Goal: Information Seeking & Learning: Learn about a topic

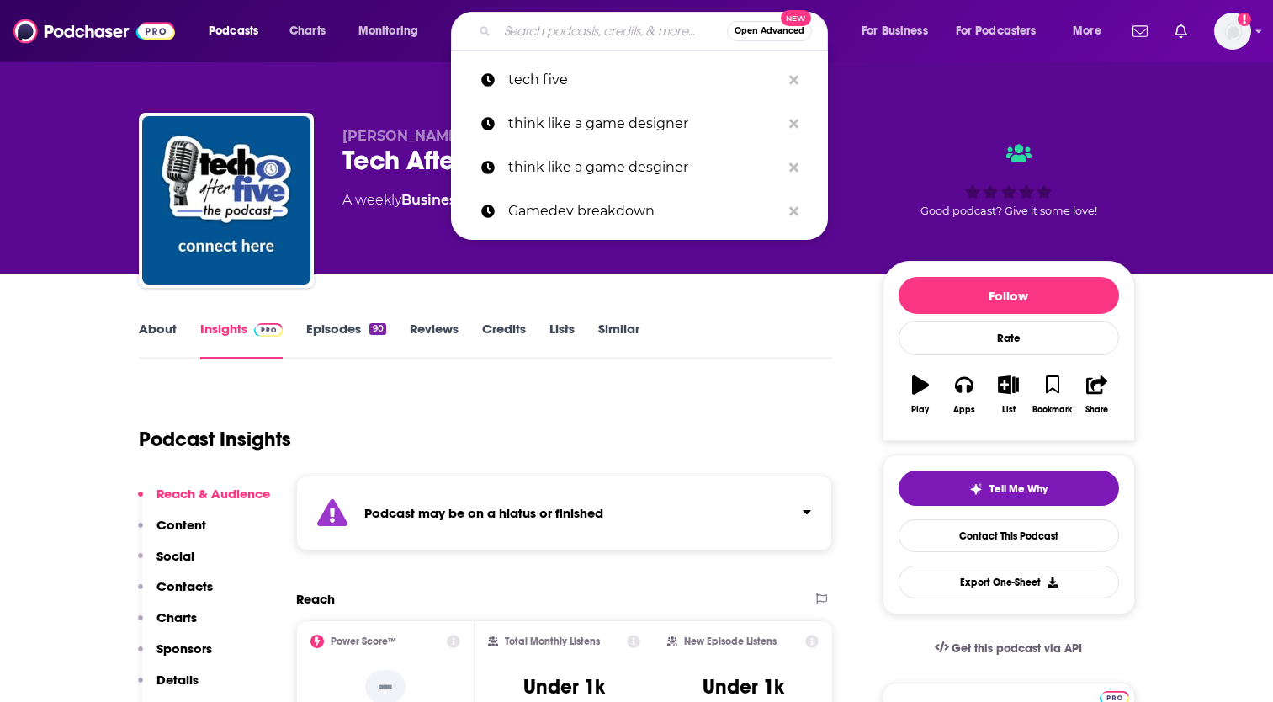
click at [524, 31] on input "Search podcasts, credits, & more..." at bounding box center [612, 31] width 230 height 27
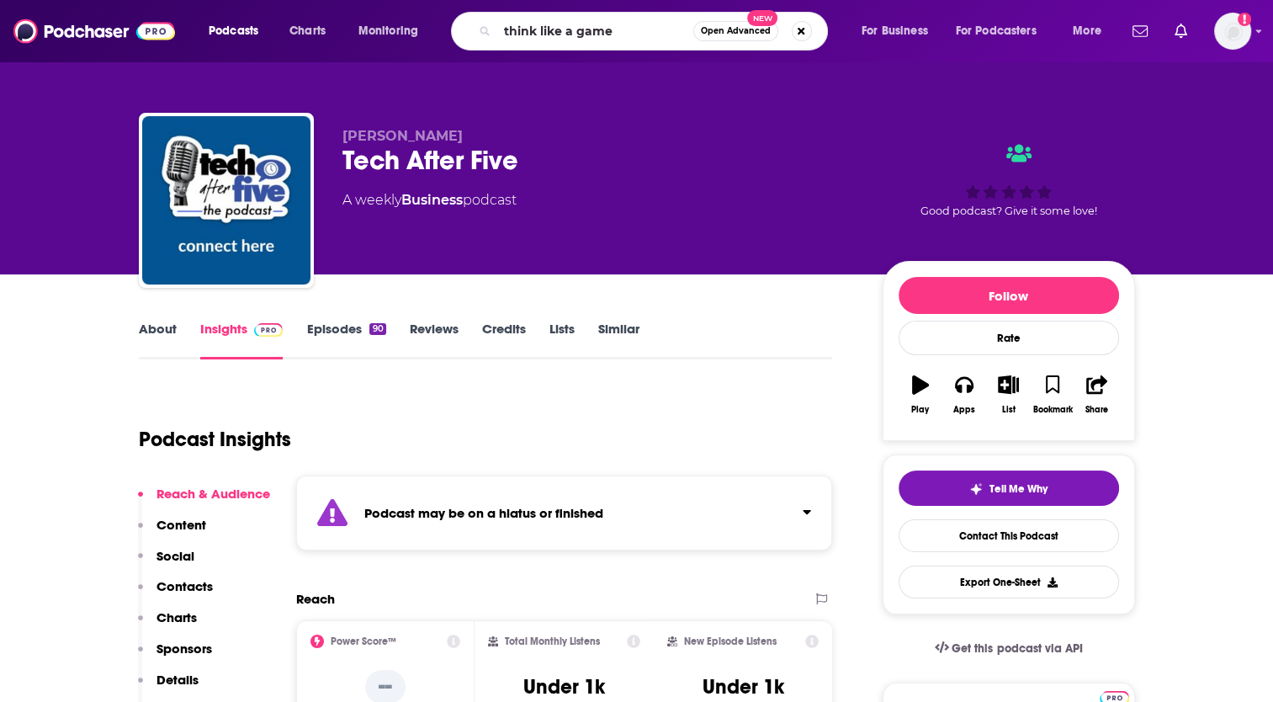
type input "think like a gamer"
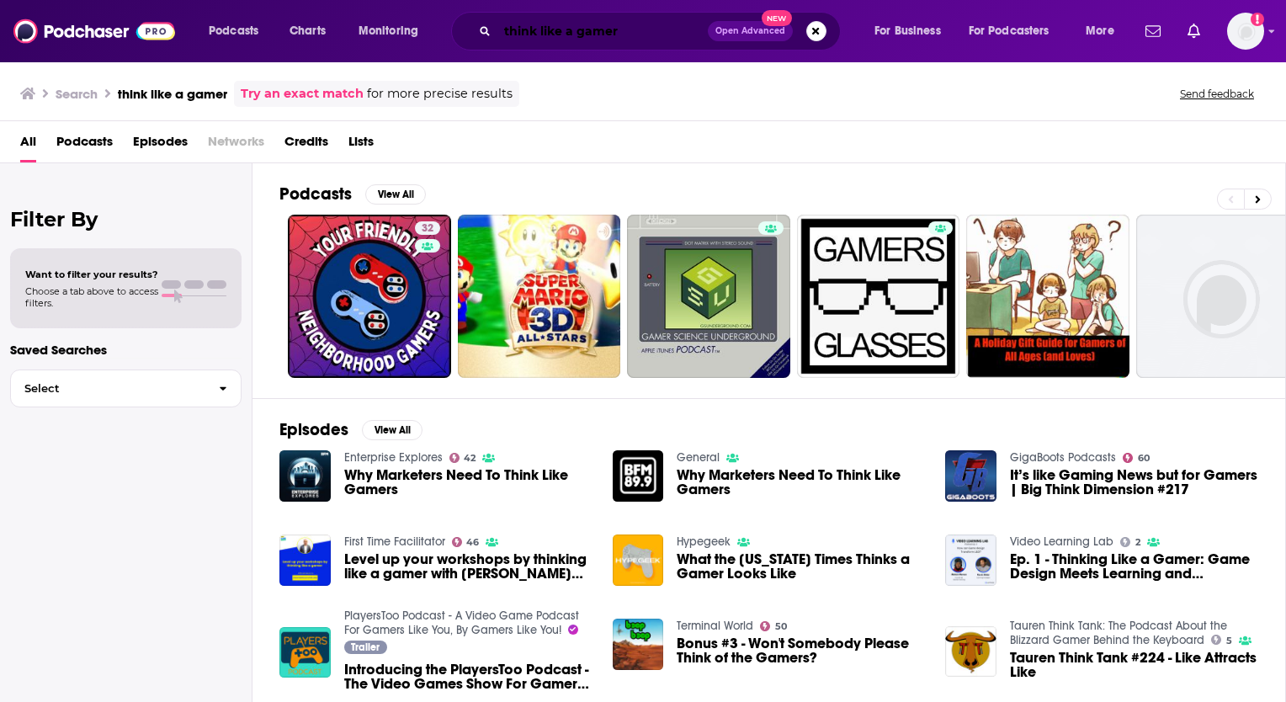
click at [629, 29] on input "think like a gamer" at bounding box center [602, 31] width 210 height 27
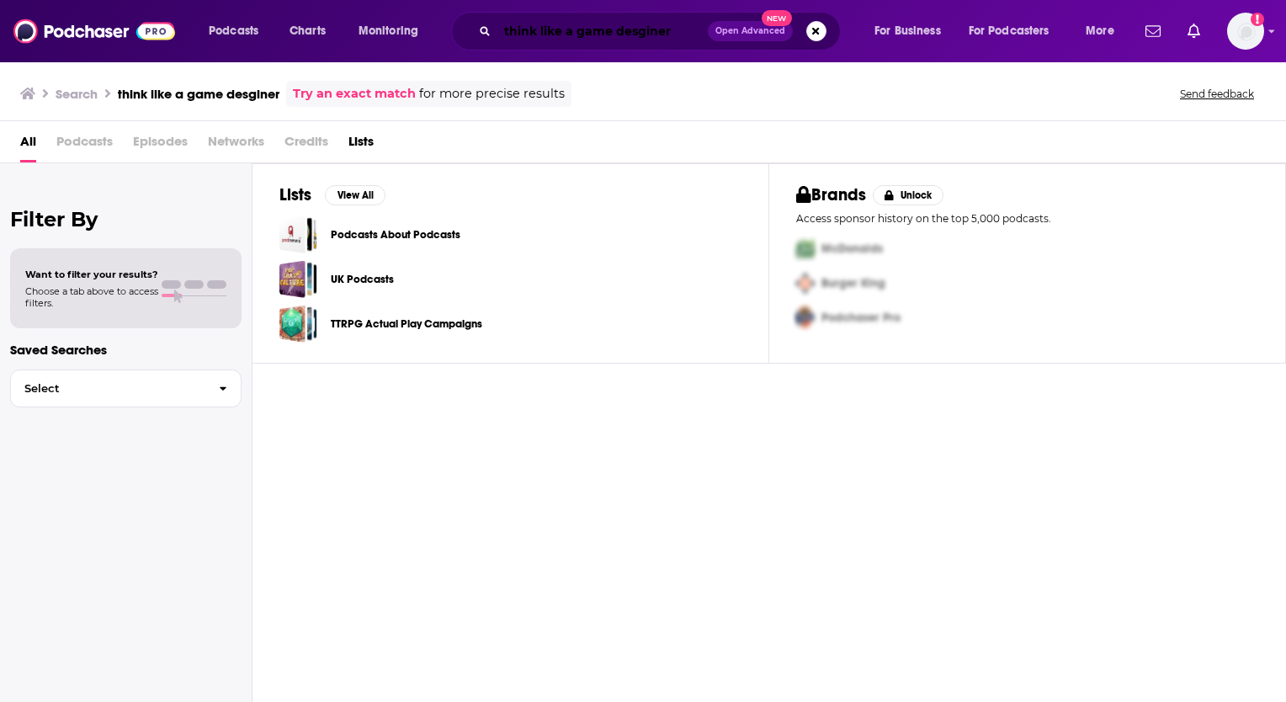
click at [672, 29] on input "think like a game desginer" at bounding box center [602, 31] width 210 height 27
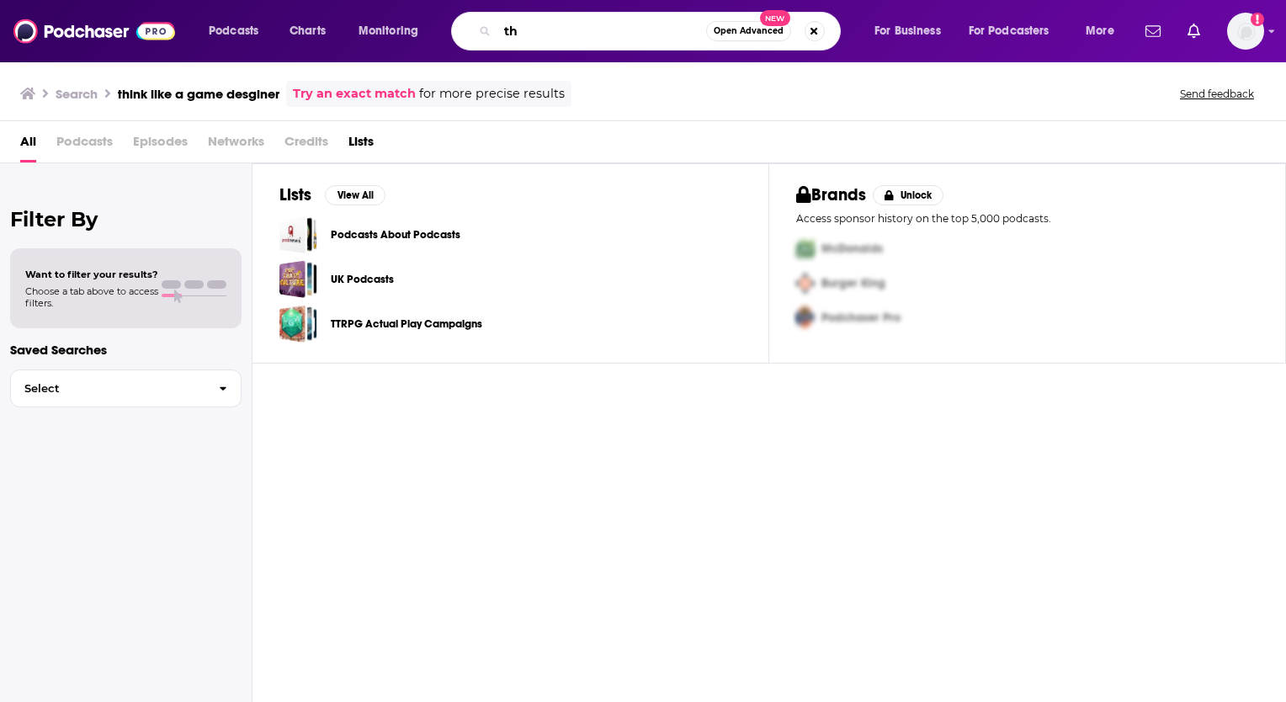
type input "t"
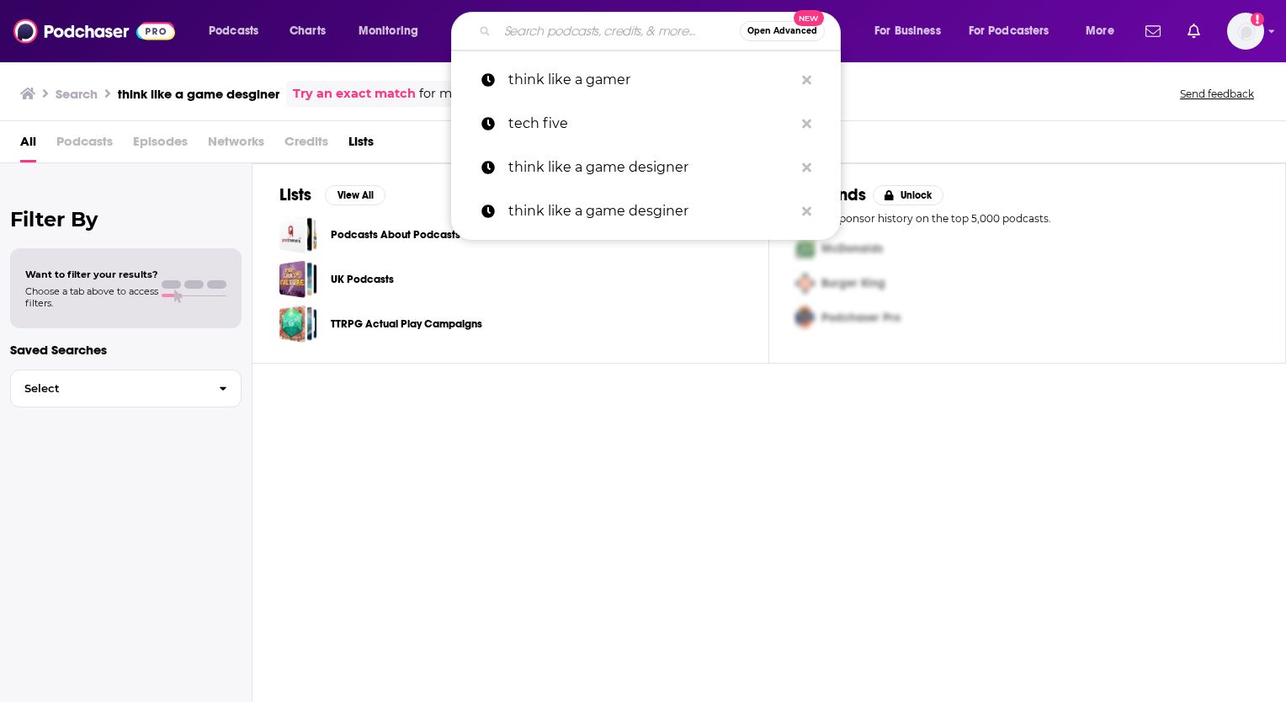
paste input "Think Like A Game Designer"
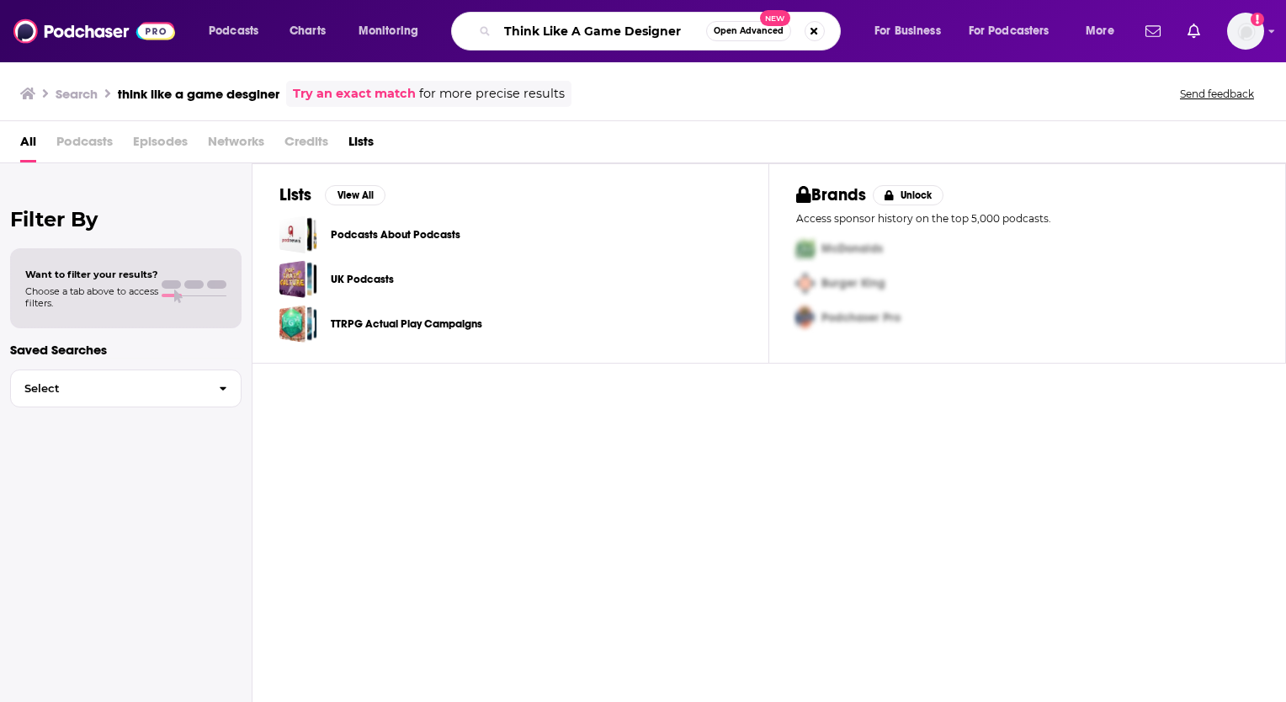
type input "Think Like A Game Designer"
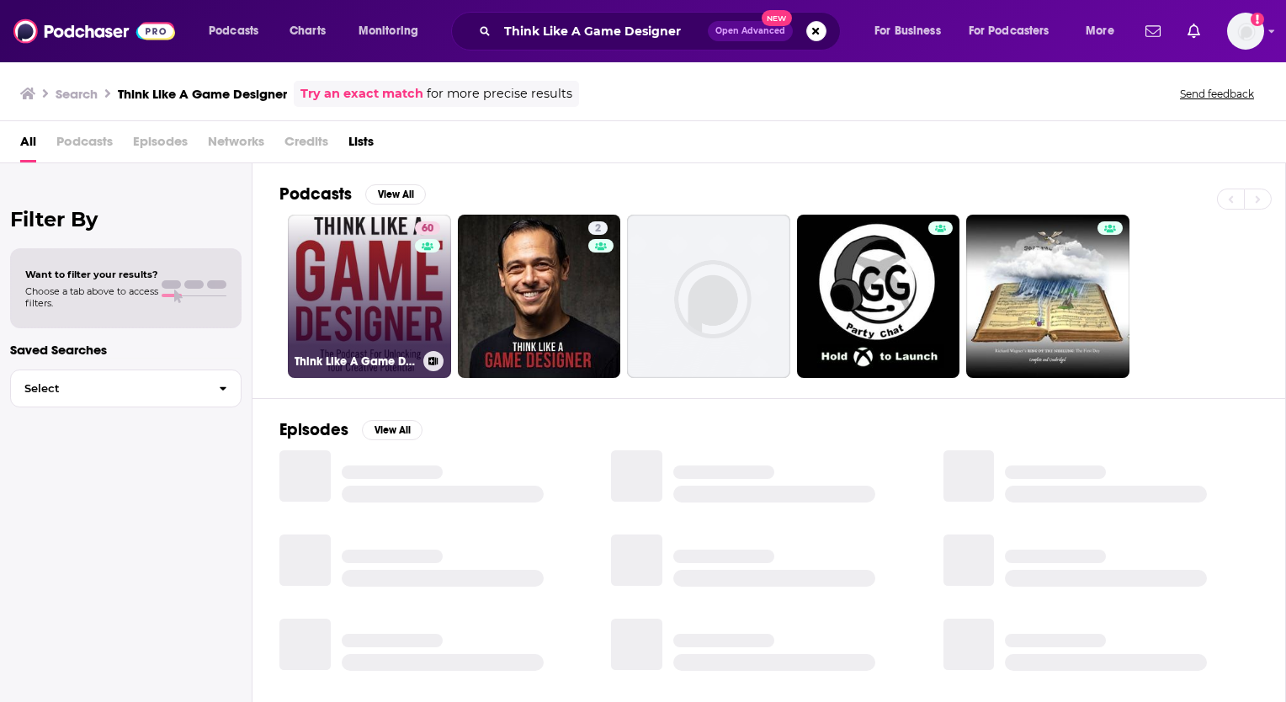
click at [361, 330] on link "60 Think Like A Game Designer" at bounding box center [369, 296] width 163 height 163
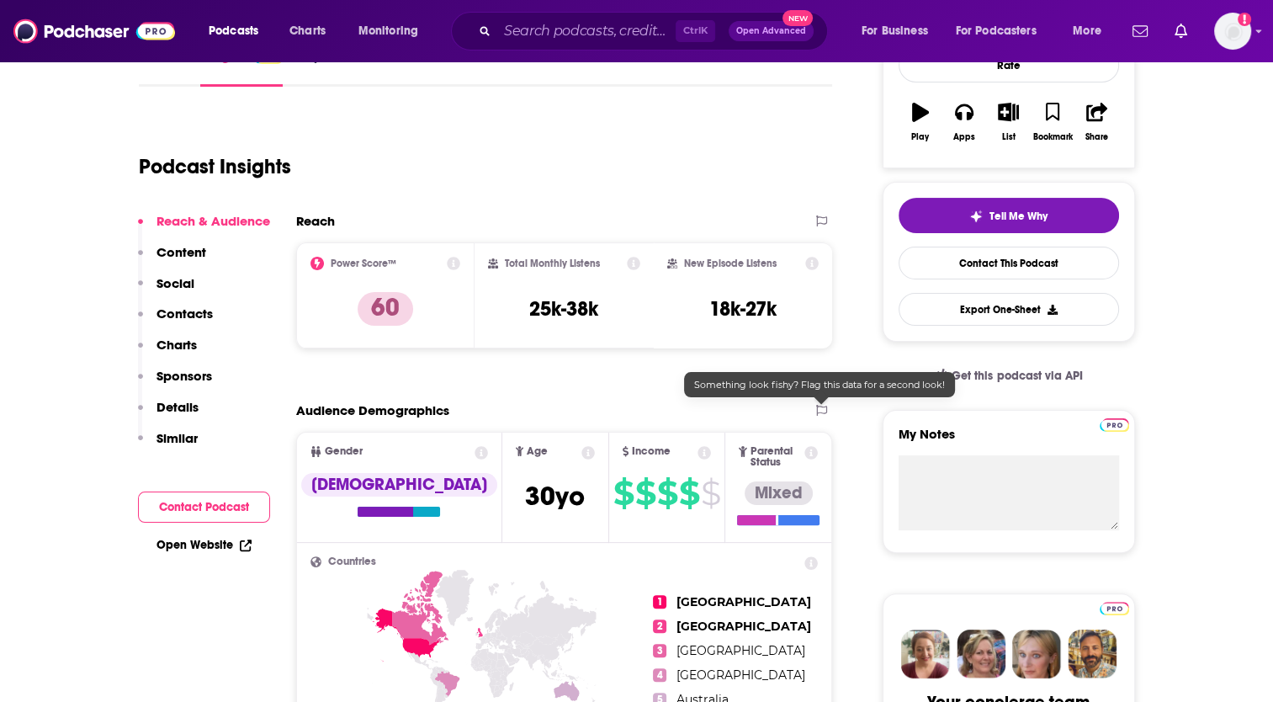
scroll to position [168, 0]
